Goal: Navigation & Orientation: Find specific page/section

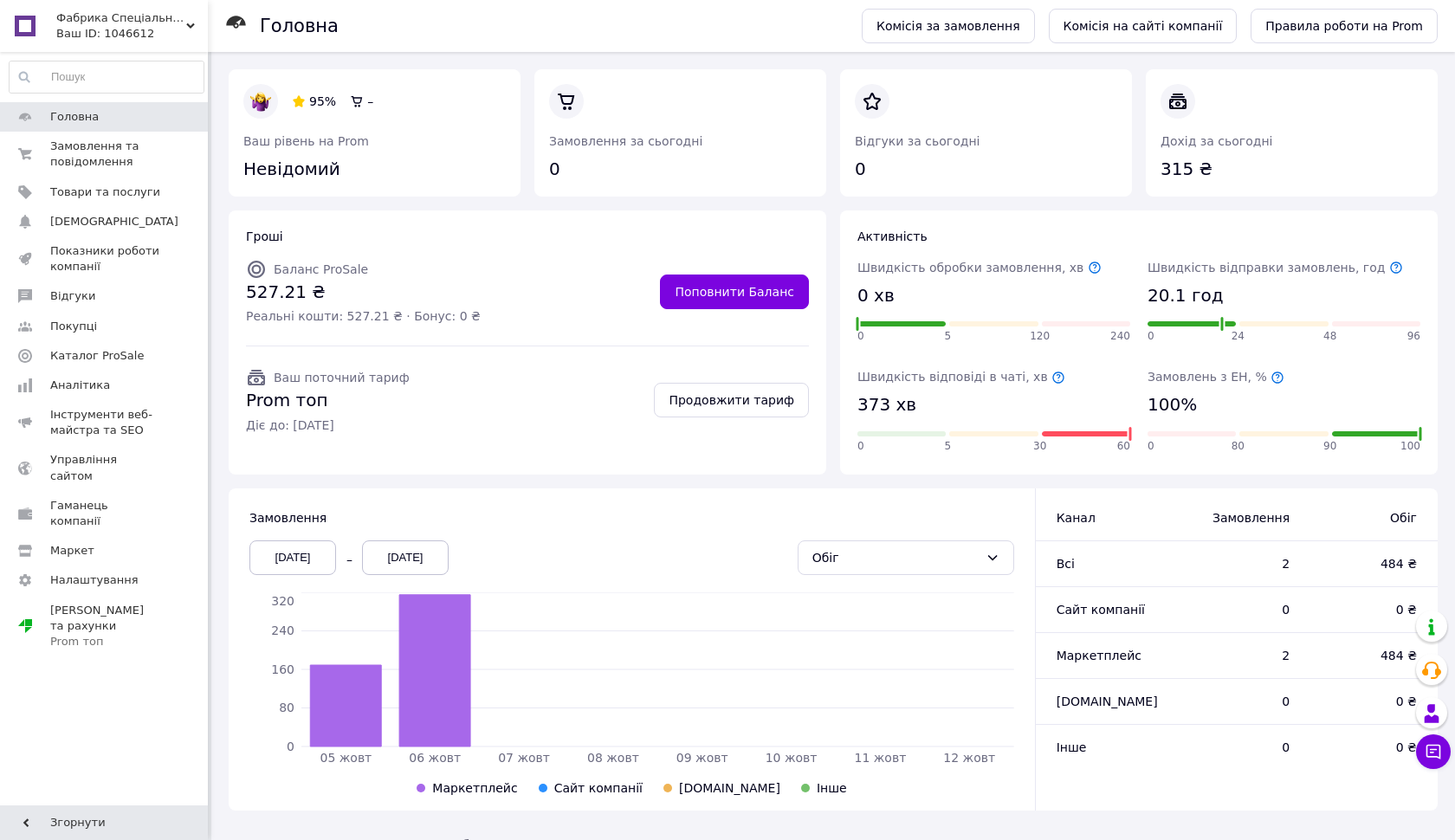
click at [124, 146] on span "Замовлення та повідомлення" at bounding box center [106, 154] width 110 height 31
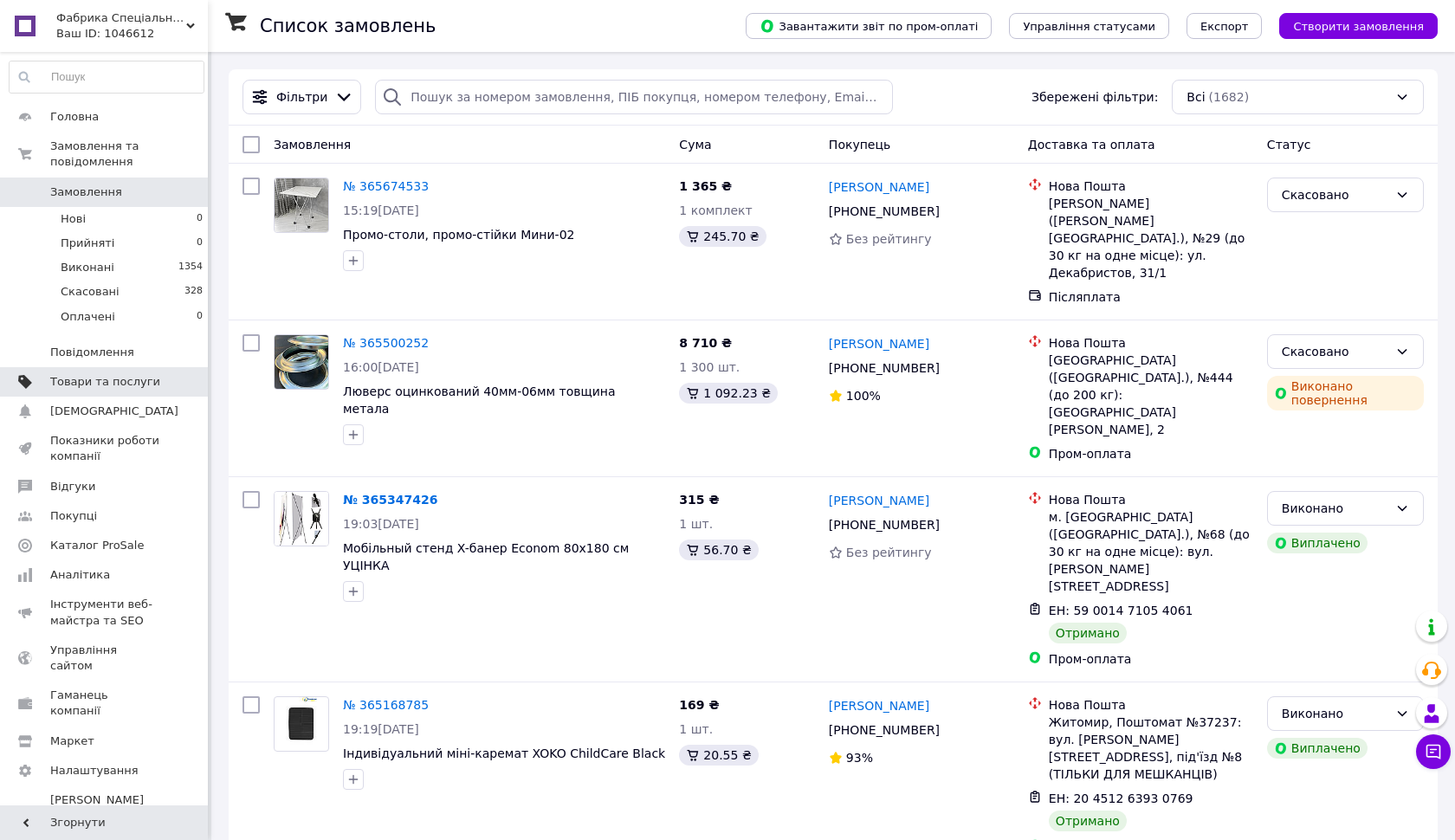
click at [111, 378] on span "Товари та послуги" at bounding box center [106, 382] width 110 height 16
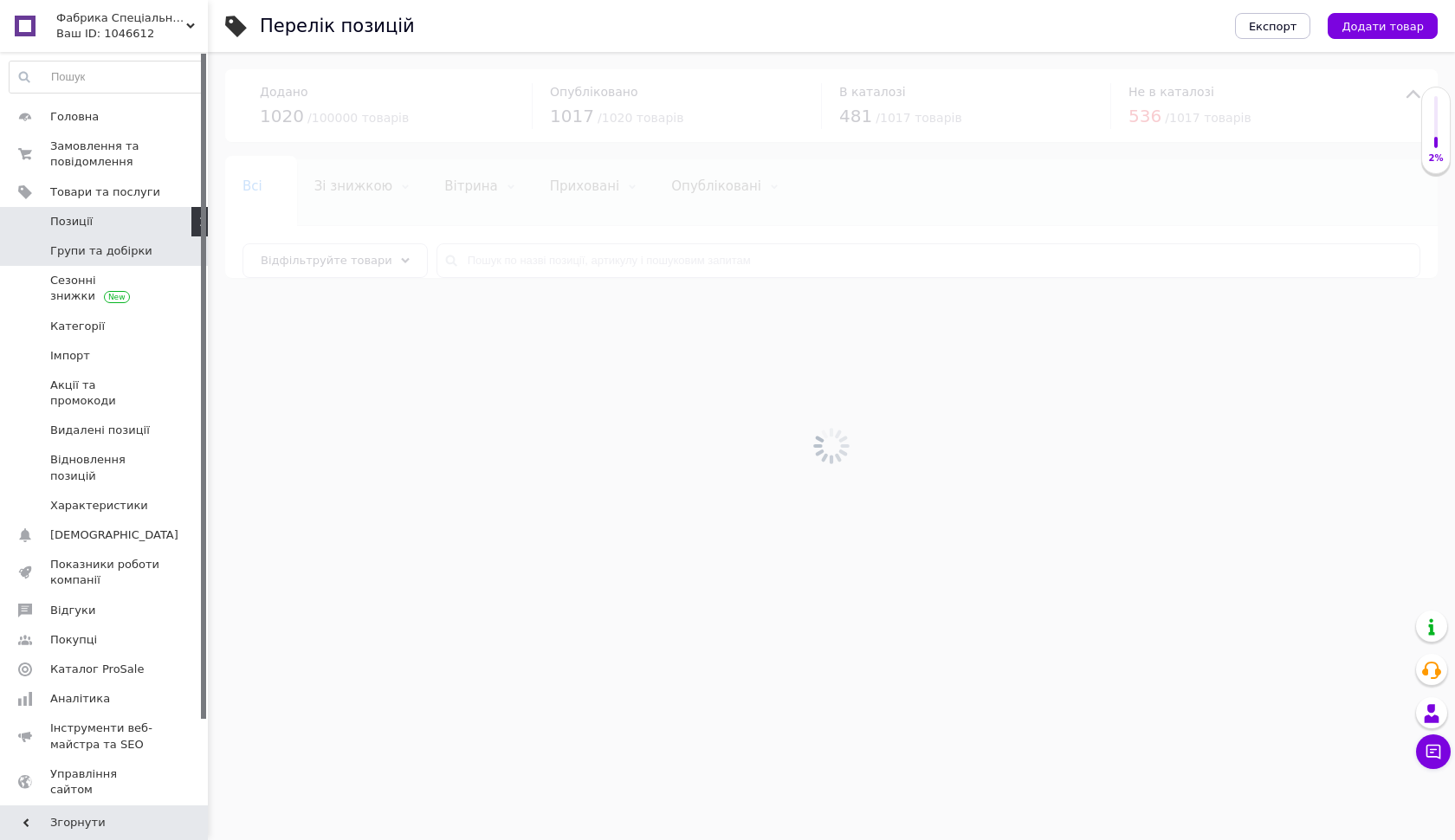
click at [105, 255] on span "Групи та добірки" at bounding box center [101, 251] width 102 height 16
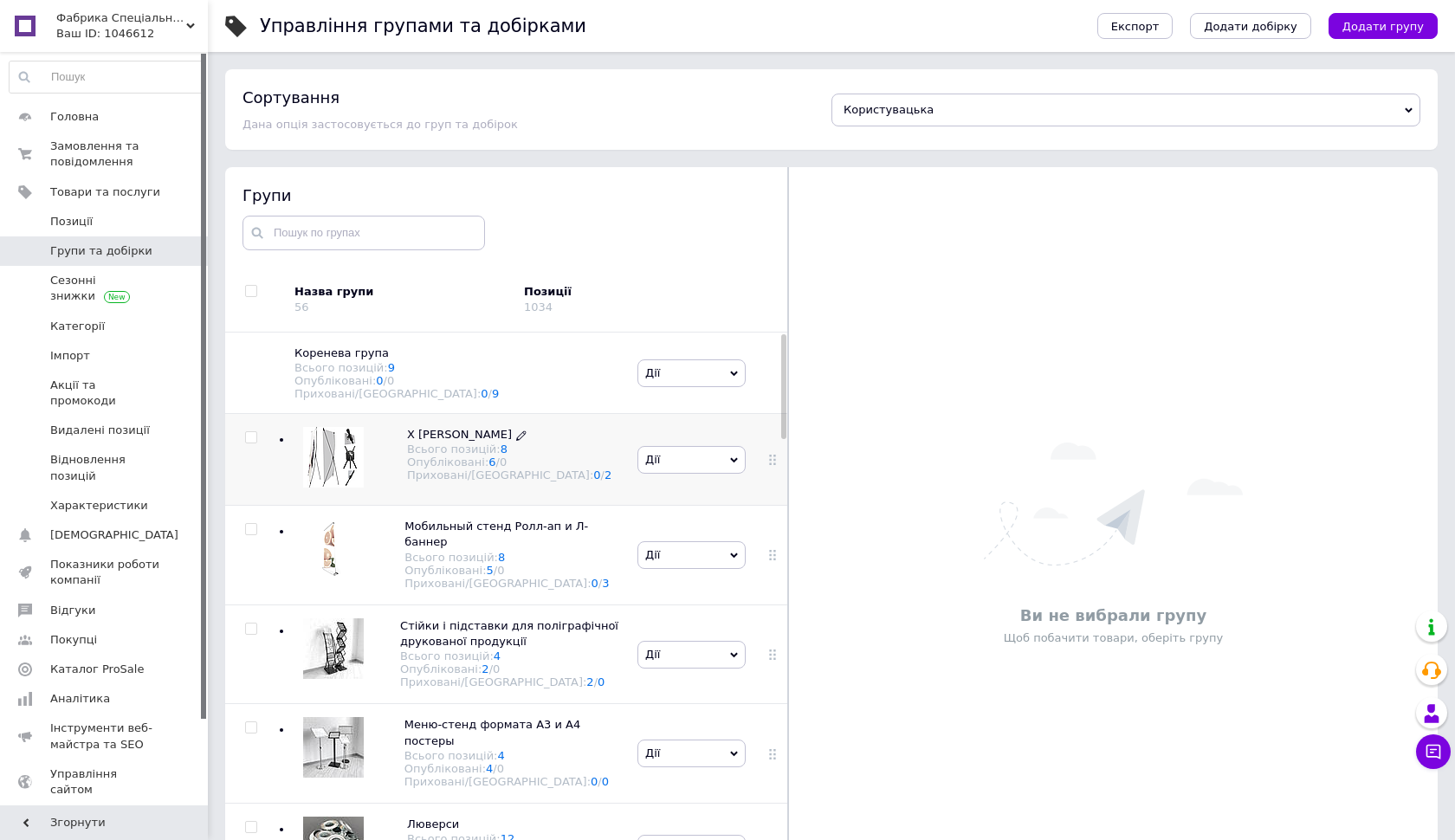
click at [444, 440] on span "Х [PERSON_NAME]" at bounding box center [460, 434] width 105 height 13
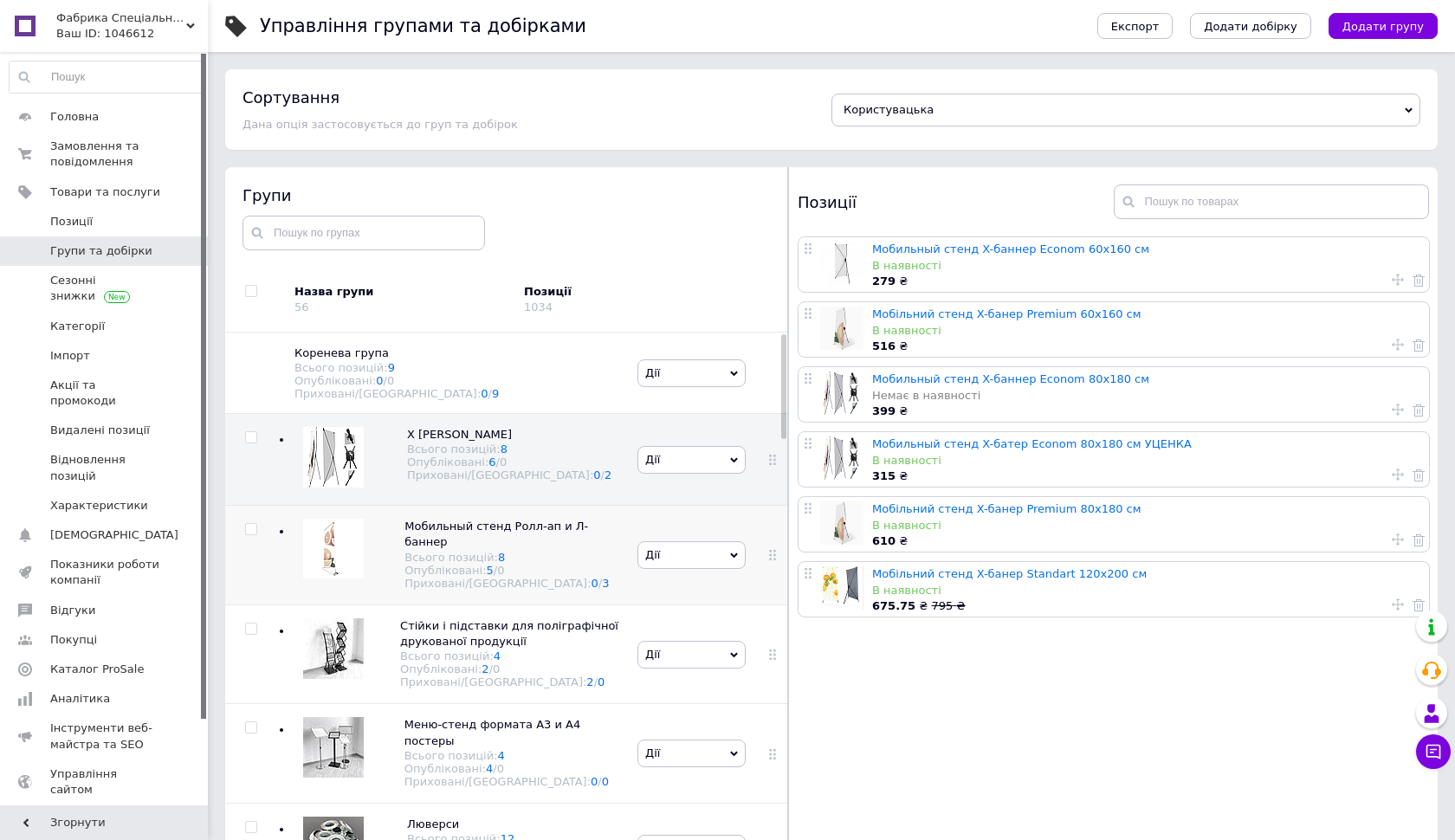
click at [444, 520] on div "Мобильный стенд Ролл-ап и Л-баннер Всього позицій: 8 Опубліковані: 5 / 0 Прихов…" at bounding box center [455, 556] width 356 height 99
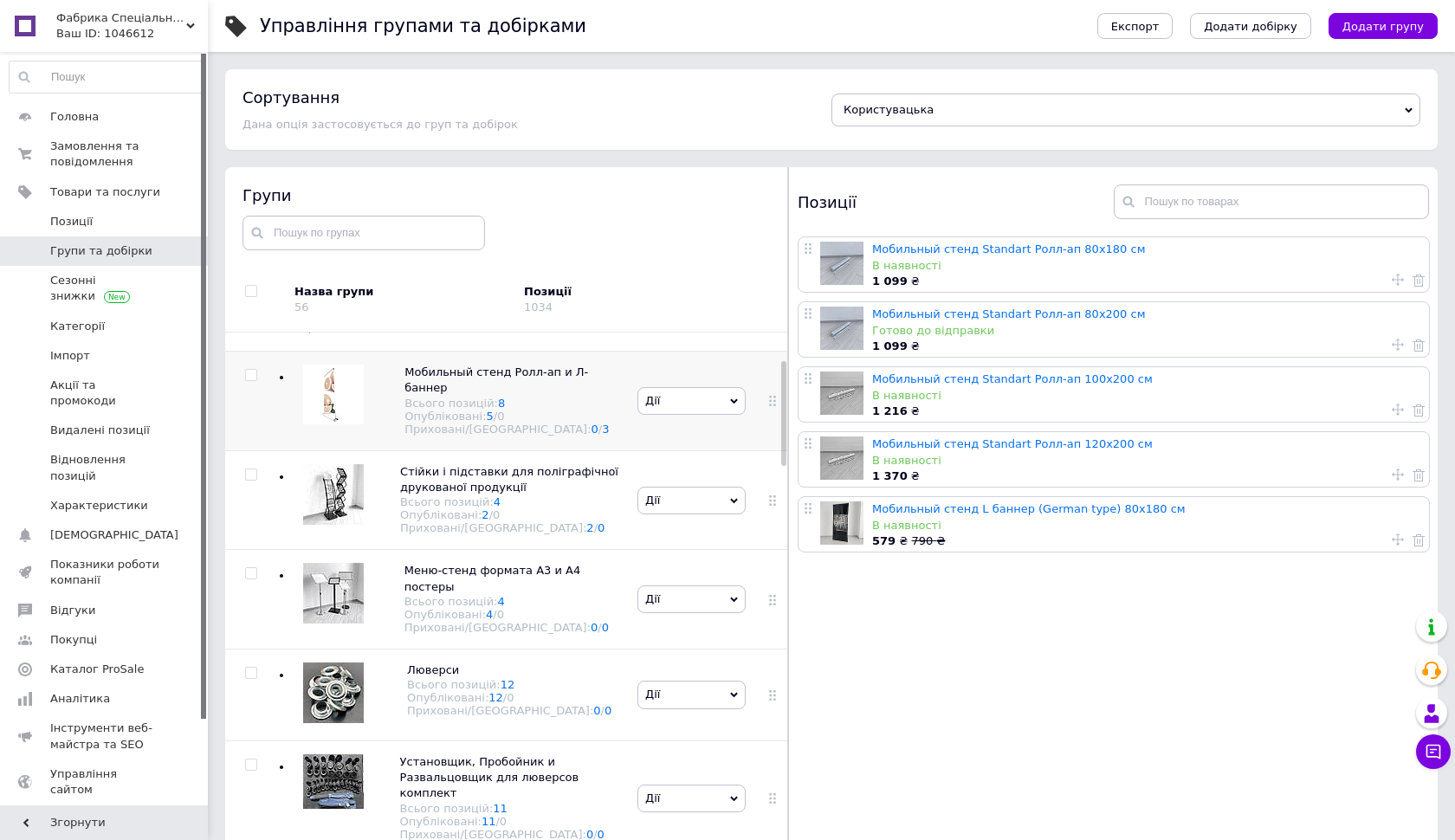
scroll to position [158, 0]
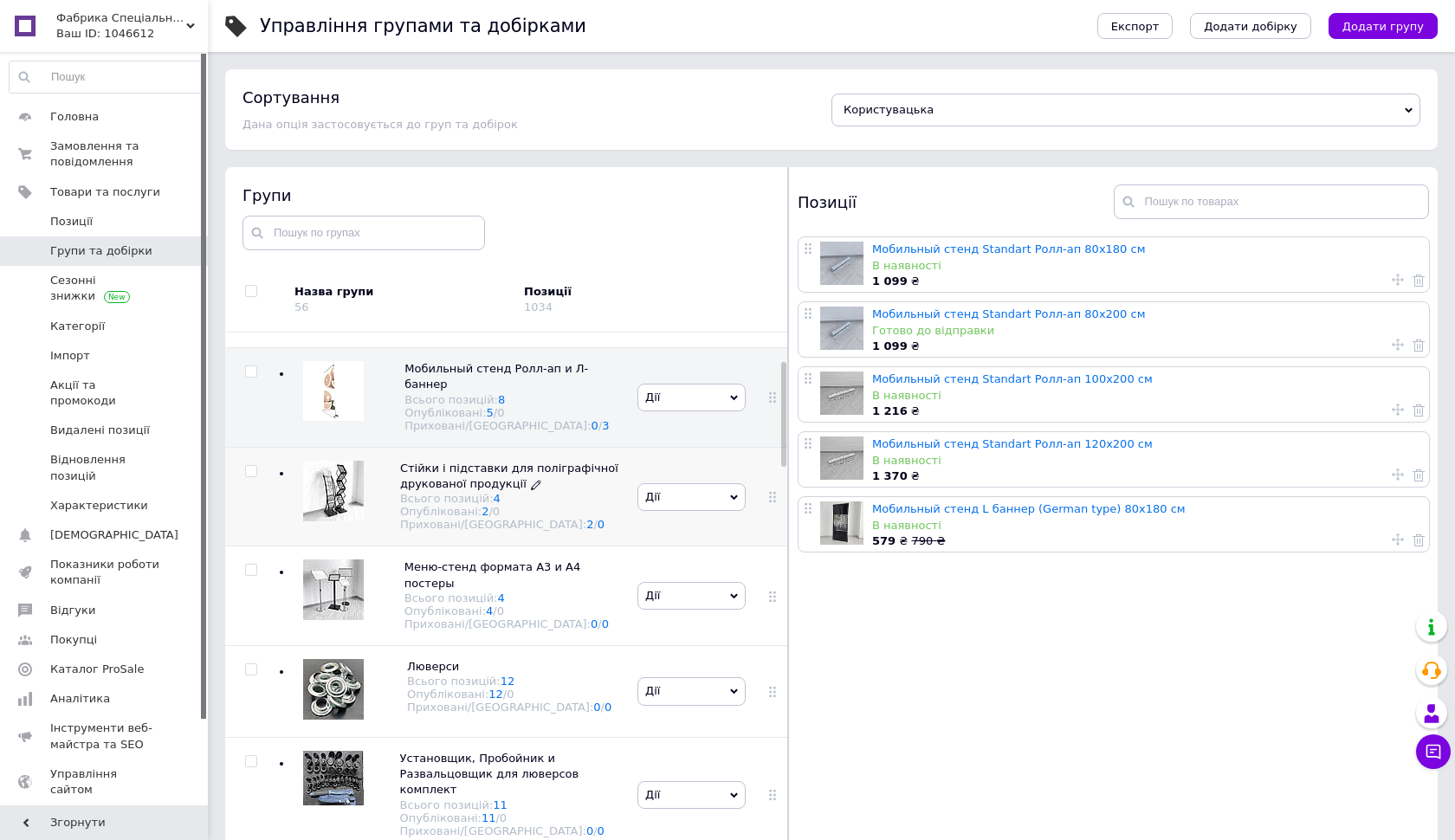
click at [444, 470] on span "Стійки і підставки для поліграфічної друкованої продукції" at bounding box center [509, 475] width 218 height 29
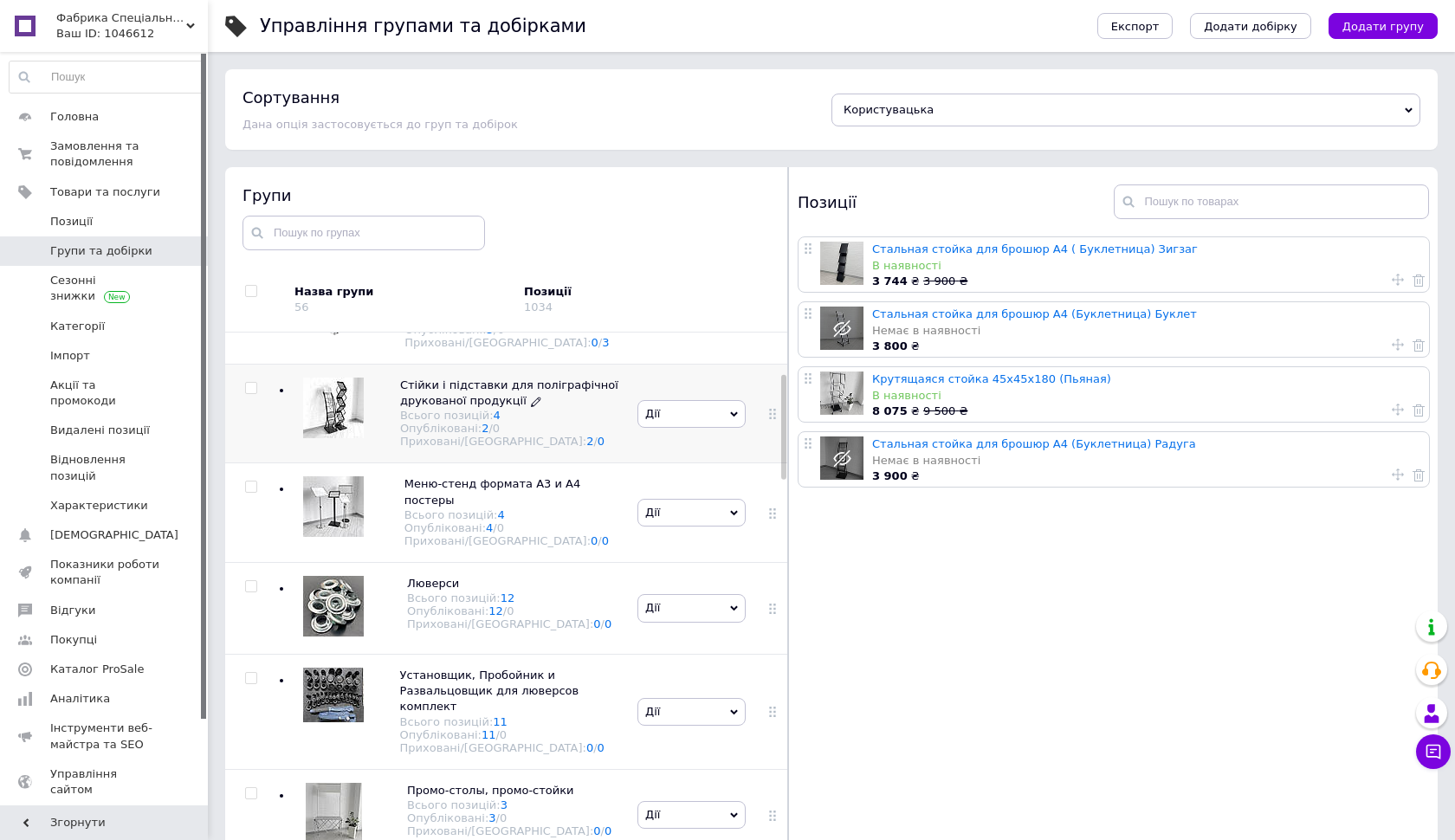
scroll to position [270, 0]
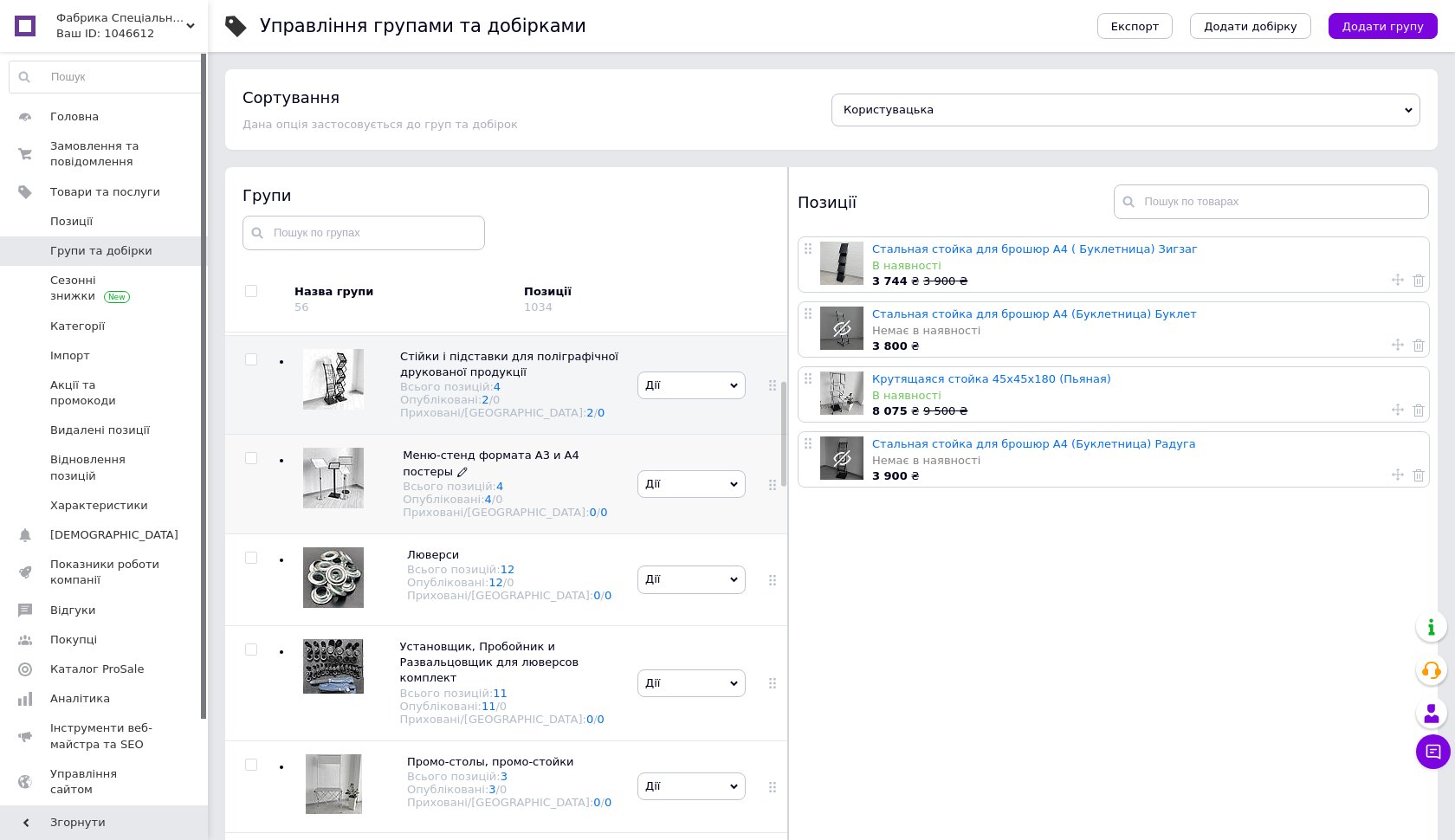
click at [443, 464] on span "Меню-стенд формата А3 и А4 постеры" at bounding box center [491, 462] width 177 height 29
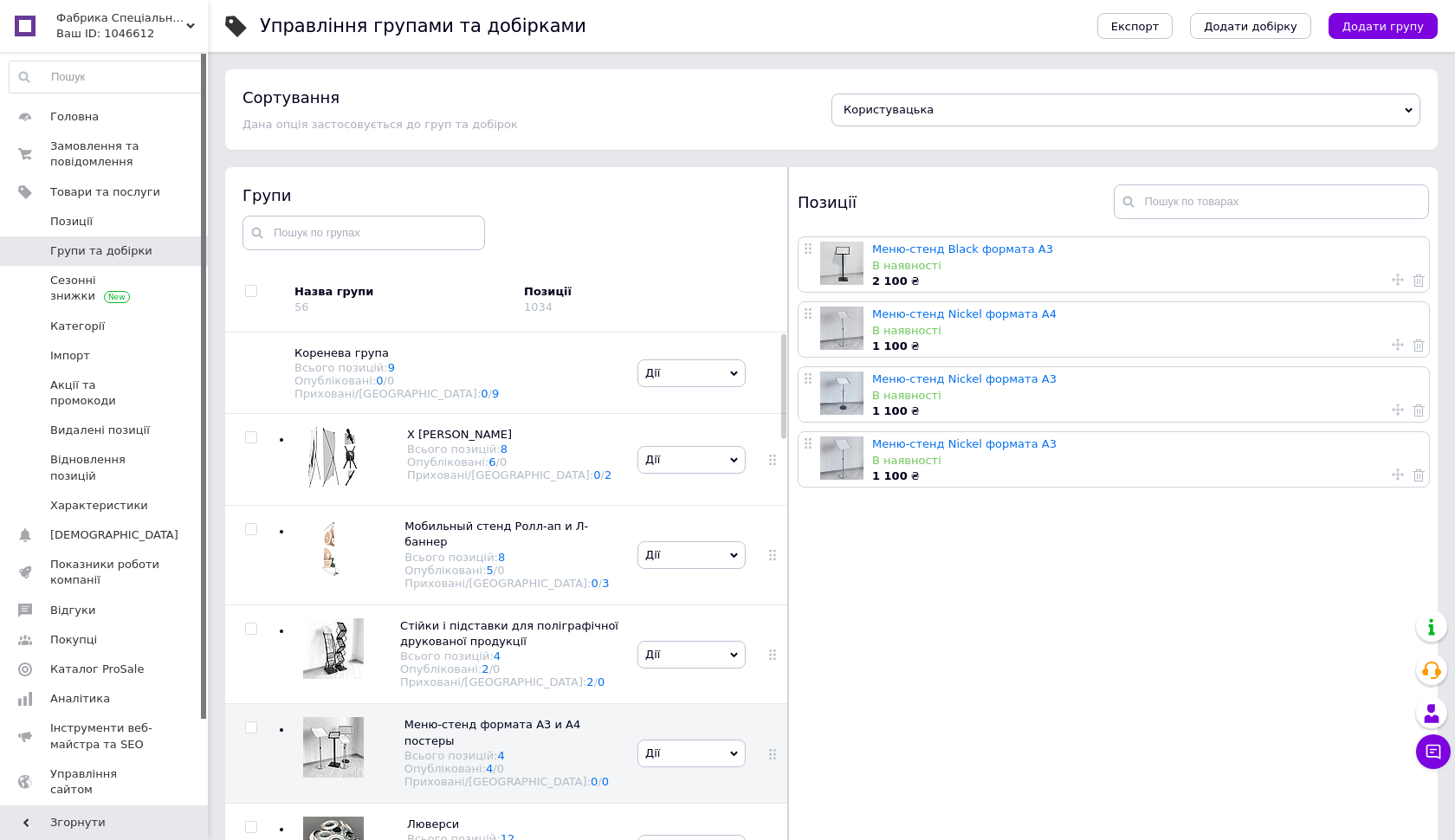
scroll to position [0, 0]
